Goal: Information Seeking & Learning: Compare options

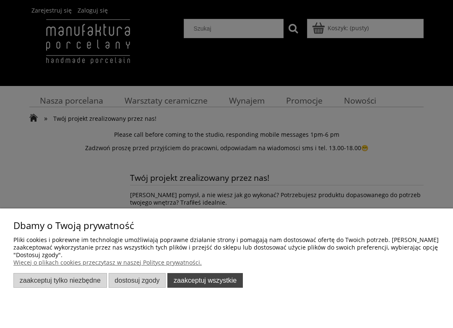
click at [194, 279] on button "Zaakceptuj wszystkie" at bounding box center [205, 280] width 76 height 15
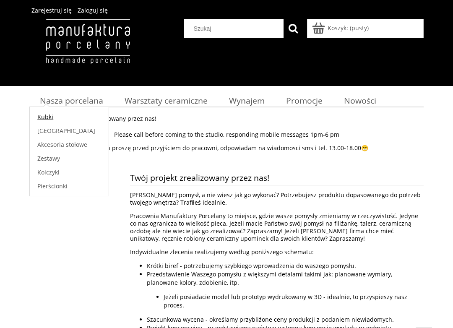
click at [39, 120] on span "Kubki" at bounding box center [45, 117] width 16 height 8
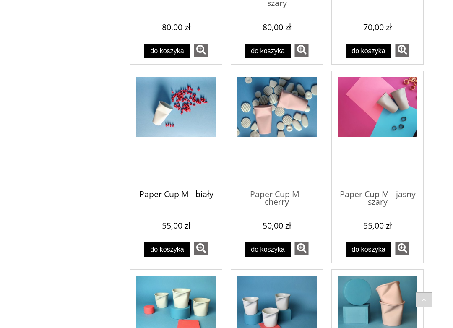
scroll to position [324, 0]
click at [170, 186] on span "Paper Cup M - biały" at bounding box center [176, 194] width 80 height 25
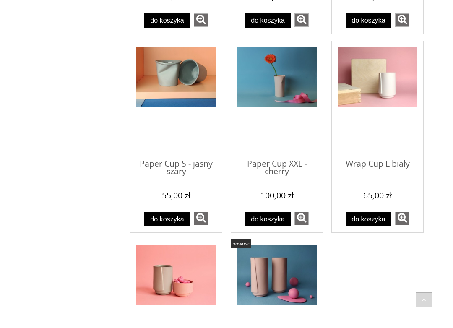
scroll to position [744, 0]
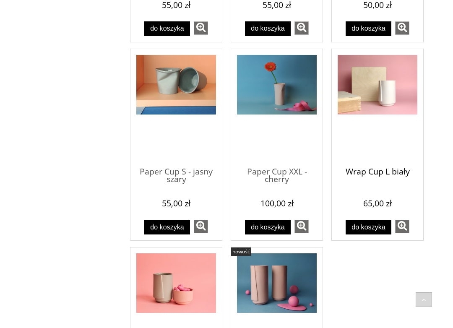
click at [369, 177] on span "Wrap Cup L biały" at bounding box center [378, 172] width 80 height 25
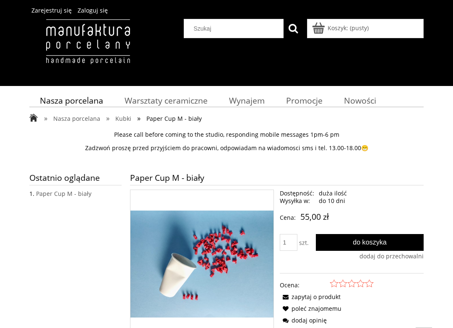
scroll to position [104, 0]
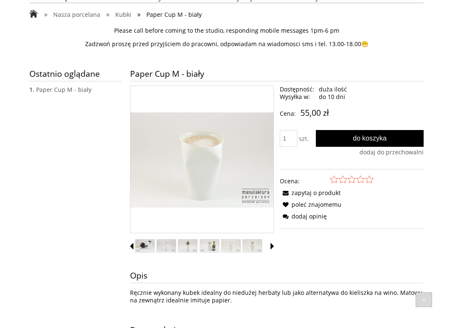
click at [272, 248] on span "Następne miniatury" at bounding box center [272, 246] width 3 height 7
click at [256, 248] on img "Miniaturka 7 z 9. PCM-b01_web.jpg. Naciśnij Enter lub spację, aby otworzyć wybr…" at bounding box center [252, 246] width 19 height 13
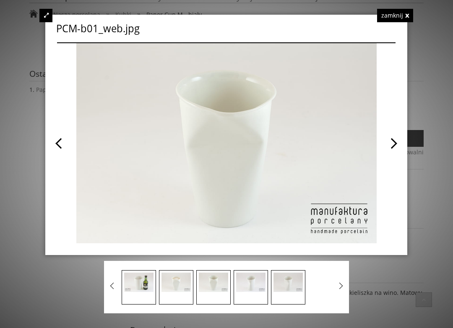
click at [392, 142] on span at bounding box center [312, 143] width 170 height 200
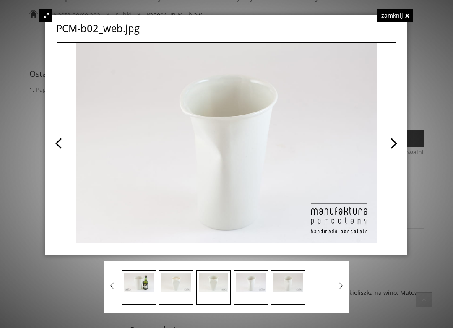
click at [392, 142] on span at bounding box center [312, 143] width 170 height 200
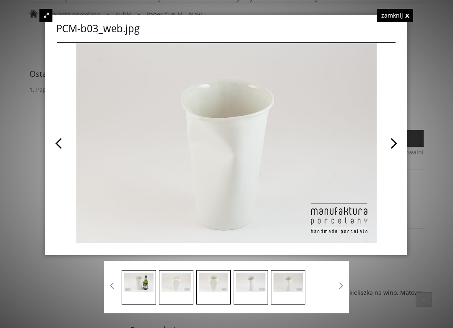
click at [392, 142] on span at bounding box center [312, 143] width 170 height 200
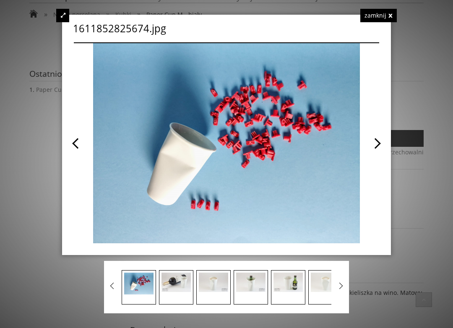
click at [392, 142] on div at bounding box center [226, 164] width 453 height 328
click at [390, 15] on div "zamknij" at bounding box center [379, 15] width 37 height 13
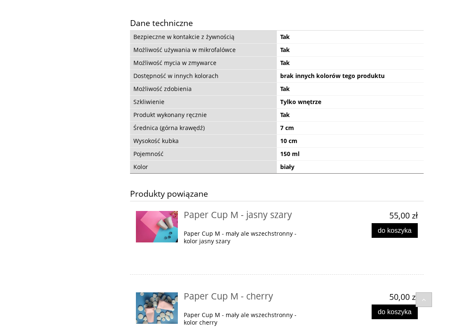
scroll to position [412, 0]
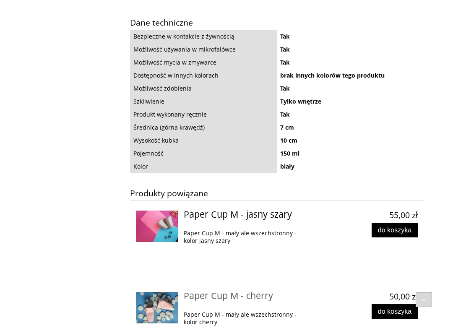
click at [225, 215] on span "Paper Cup M - jasny szary" at bounding box center [238, 214] width 108 height 12
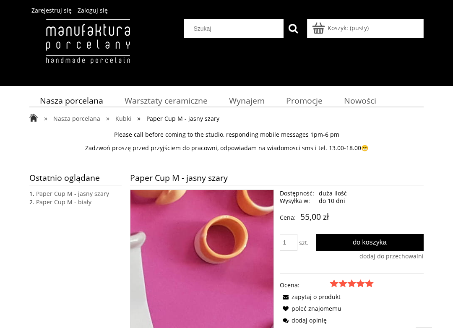
scroll to position [94, 0]
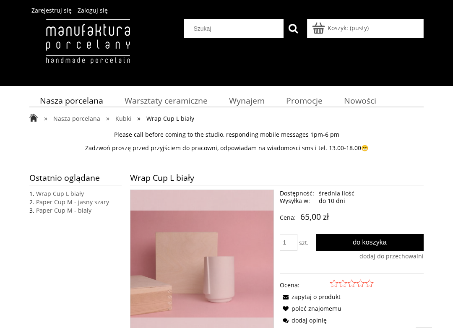
scroll to position [221, 0]
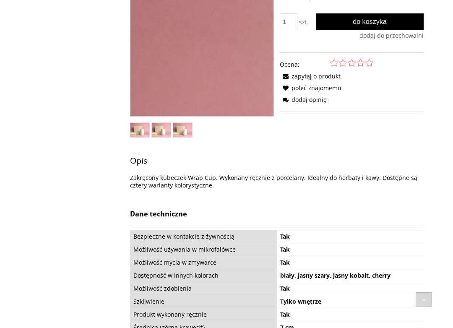
click at [181, 134] on img "Miniaturka 3 z 3. IMG_20210227_175942.jpg. Naciśnij Enter lub spację, aby otwor…" at bounding box center [182, 130] width 19 height 14
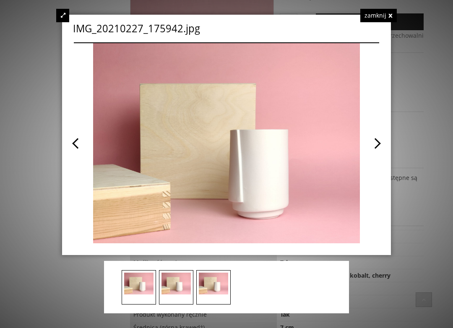
click at [367, 145] on span at bounding box center [303, 143] width 153 height 200
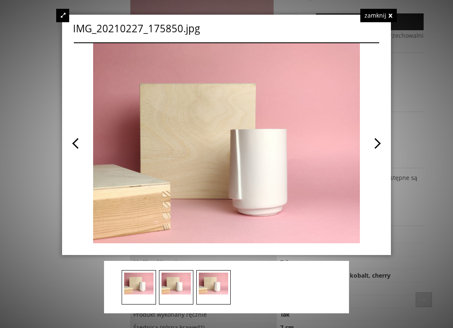
click at [373, 145] on span at bounding box center [303, 143] width 153 height 200
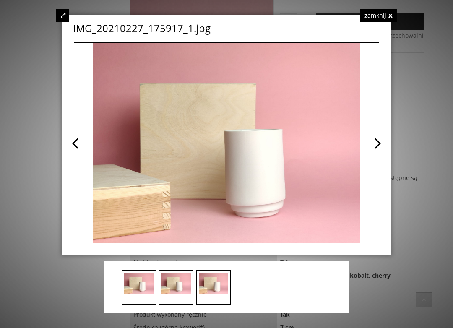
click at [374, 145] on span at bounding box center [303, 143] width 153 height 200
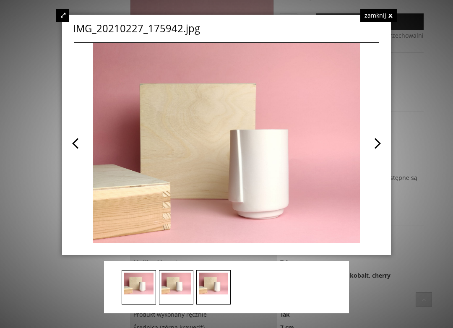
click at [374, 145] on span at bounding box center [303, 143] width 153 height 200
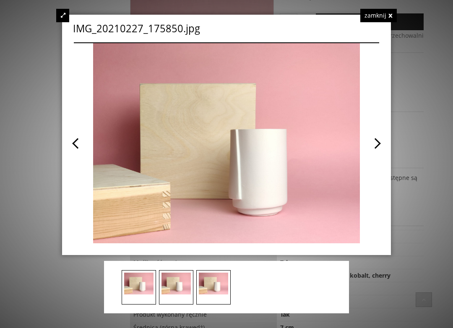
click at [374, 145] on span at bounding box center [303, 143] width 153 height 200
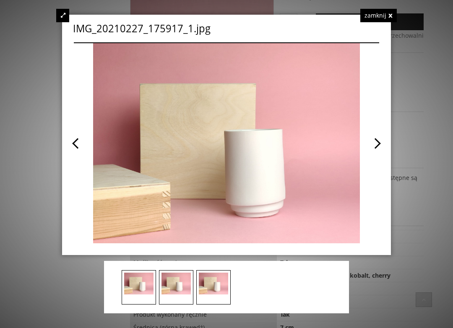
click at [174, 286] on img at bounding box center [176, 284] width 29 height 22
click at [150, 286] on img at bounding box center [138, 284] width 29 height 22
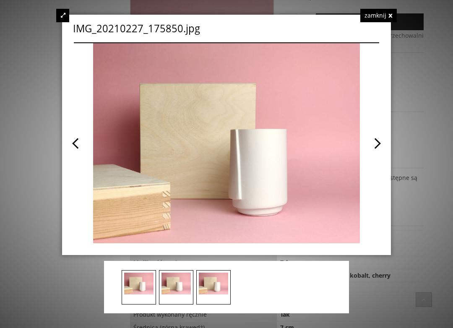
click at [373, 9] on div "zamknij" at bounding box center [379, 15] width 37 height 13
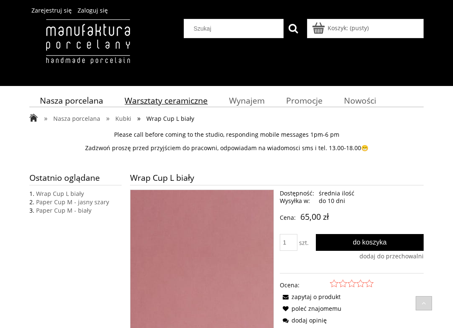
scroll to position [0, 0]
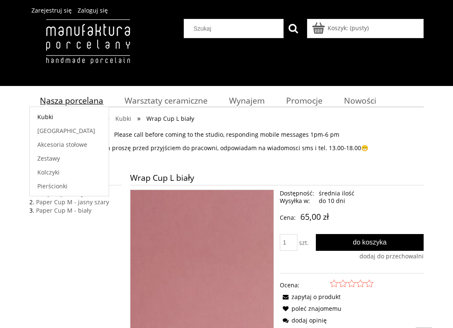
click at [70, 95] on span "Nasza porcelana" at bounding box center [71, 100] width 63 height 11
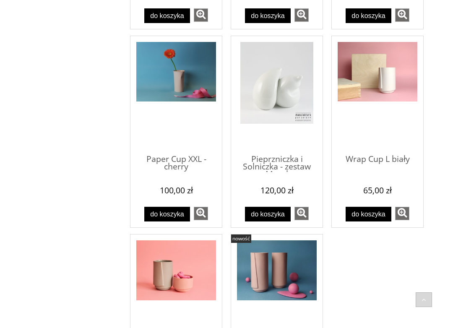
scroll to position [955, 0]
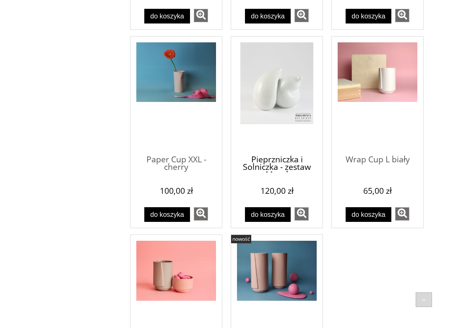
click at [260, 152] on span "Pieprzniczka i Solniczka - zestaw Mood" at bounding box center [277, 159] width 80 height 25
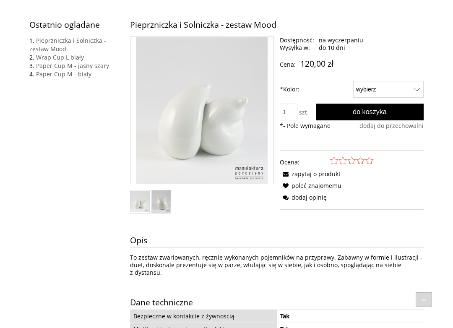
scroll to position [153, 0]
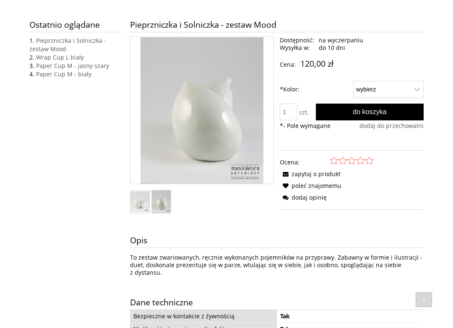
click at [159, 206] on img "Miniaturka 2 z 2. SP-b3_web.jpg. Naciśnij Enter lub spację, aby otworzyć wybran…" at bounding box center [161, 202] width 19 height 23
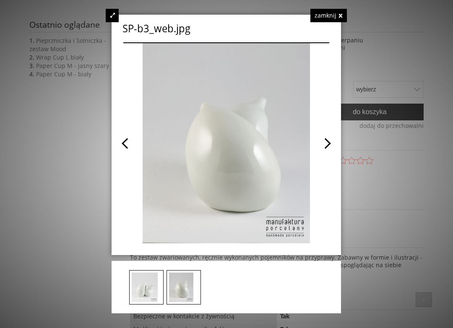
click at [329, 143] on span at bounding box center [278, 143] width 103 height 200
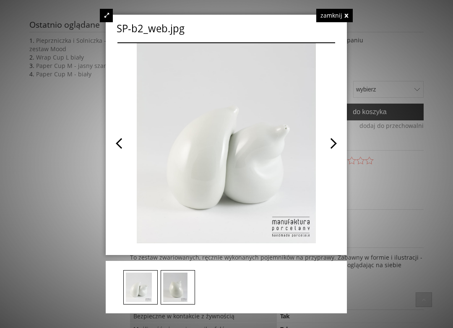
click at [328, 143] on span at bounding box center [280, 143] width 109 height 200
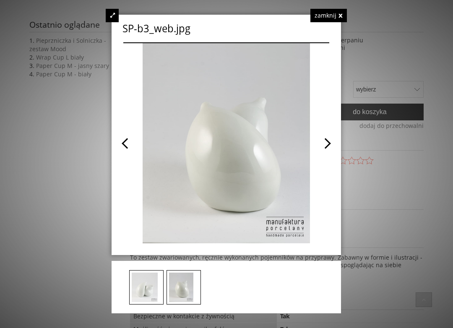
click at [328, 143] on span at bounding box center [278, 143] width 103 height 200
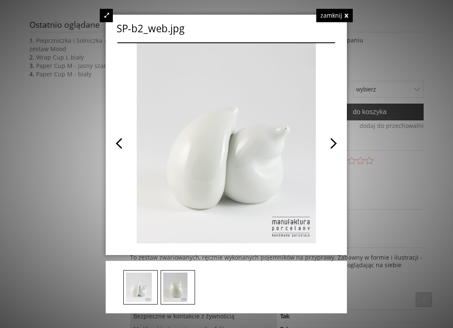
click at [331, 10] on div "zamknij" at bounding box center [334, 15] width 37 height 13
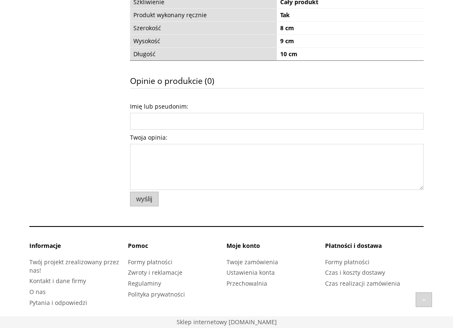
scroll to position [532, 0]
